Goal: Information Seeking & Learning: Learn about a topic

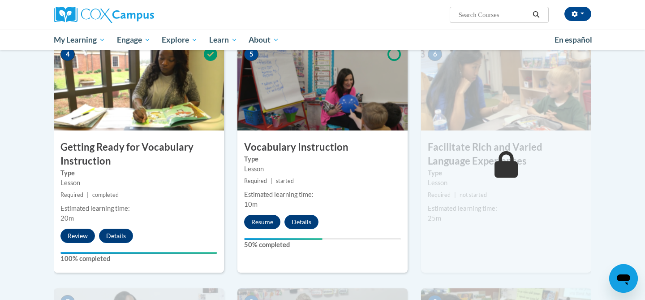
scroll to position [442, 0]
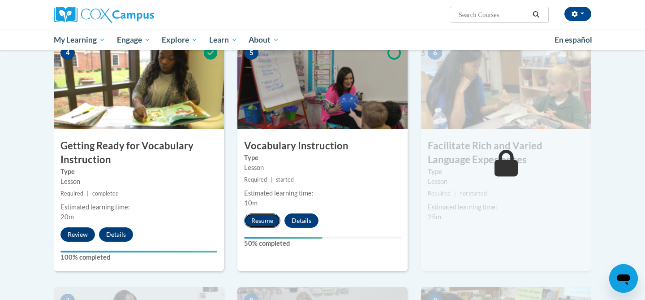
click at [264, 219] on button "Resume" at bounding box center [262, 220] width 36 height 14
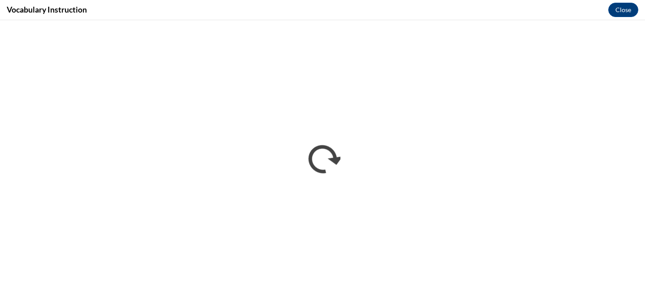
scroll to position [0, 0]
click at [627, 10] on button "Close" at bounding box center [623, 10] width 30 height 14
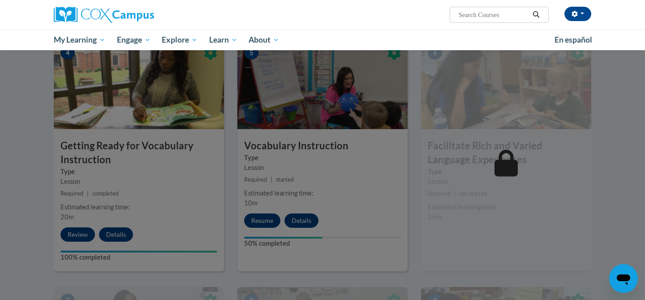
click at [363, 194] on div at bounding box center [322, 150] width 645 height 300
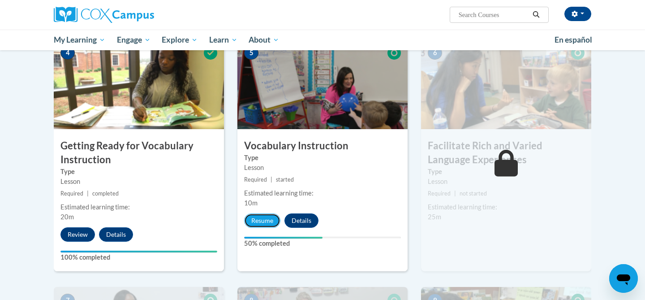
click at [258, 221] on button "Resume" at bounding box center [262, 220] width 36 height 14
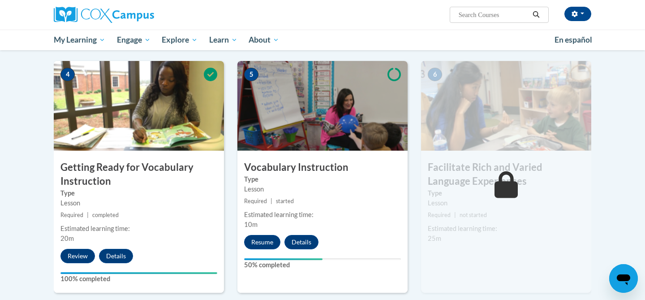
scroll to position [423, 0]
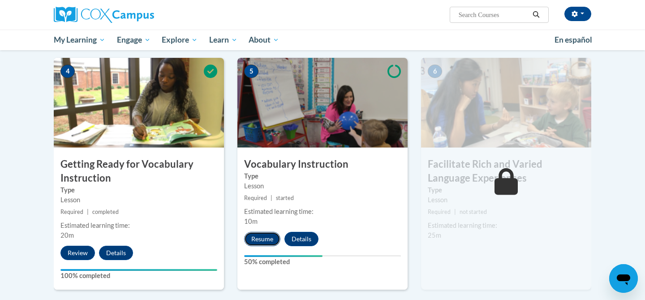
click at [260, 238] on button "Resume" at bounding box center [262, 239] width 36 height 14
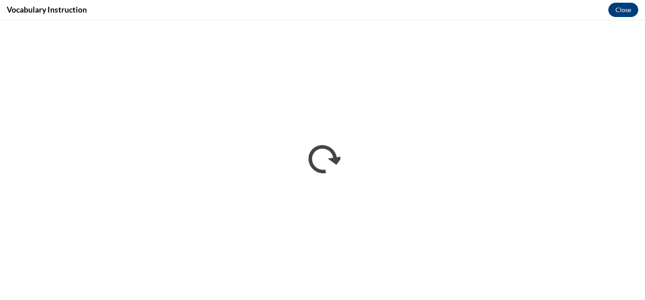
scroll to position [0, 0]
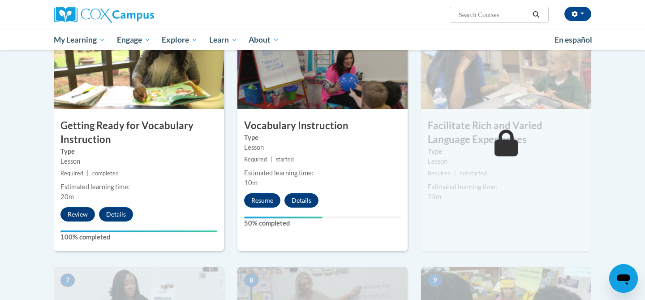
scroll to position [461, 0]
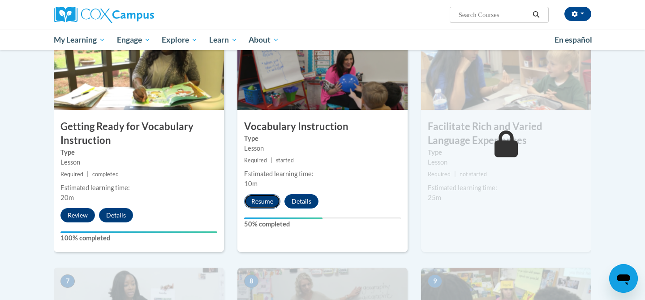
click at [258, 203] on button "Resume" at bounding box center [262, 201] width 36 height 14
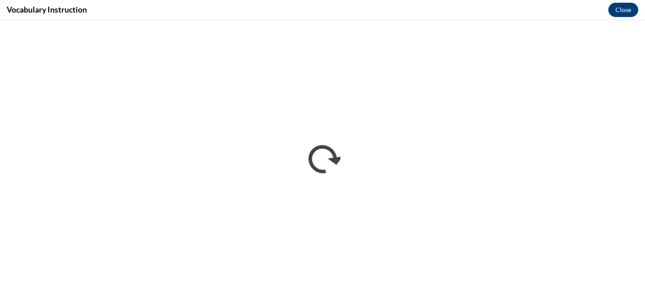
scroll to position [0, 0]
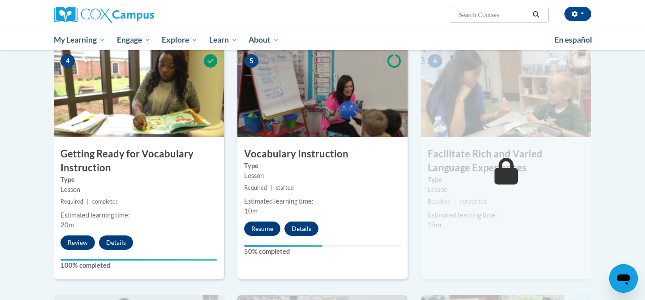
scroll to position [434, 0]
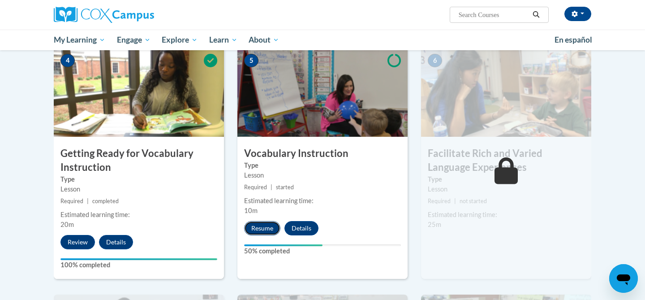
click at [264, 228] on button "Resume" at bounding box center [262, 228] width 36 height 14
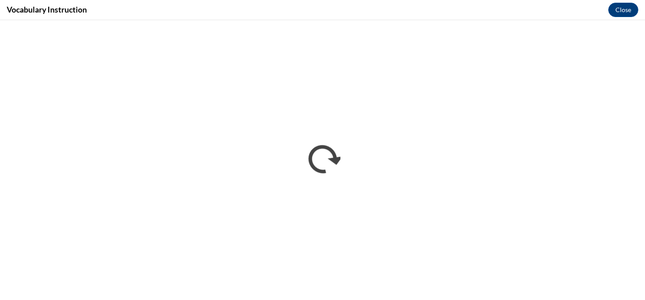
scroll to position [0, 0]
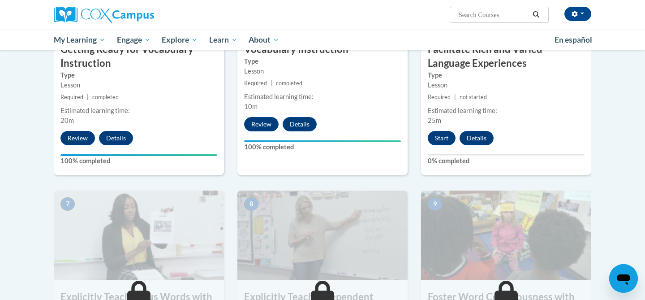
scroll to position [539, 0]
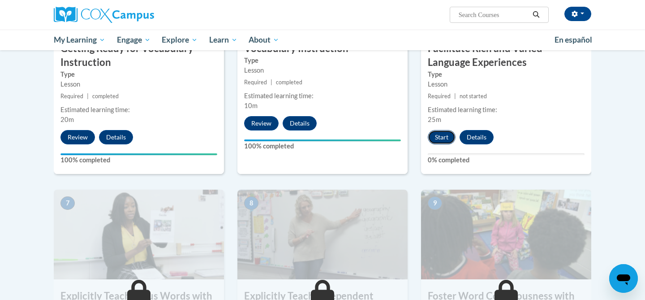
click at [446, 138] on button "Start" at bounding box center [442, 137] width 28 height 14
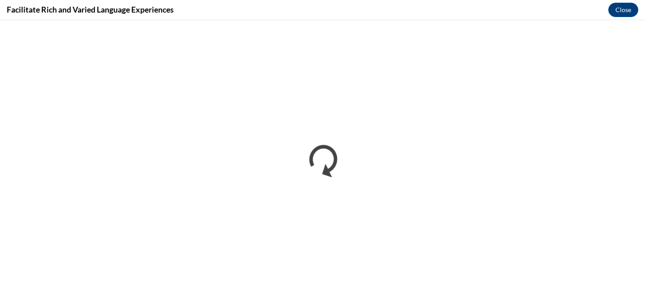
scroll to position [0, 0]
